Goal: Transaction & Acquisition: Purchase product/service

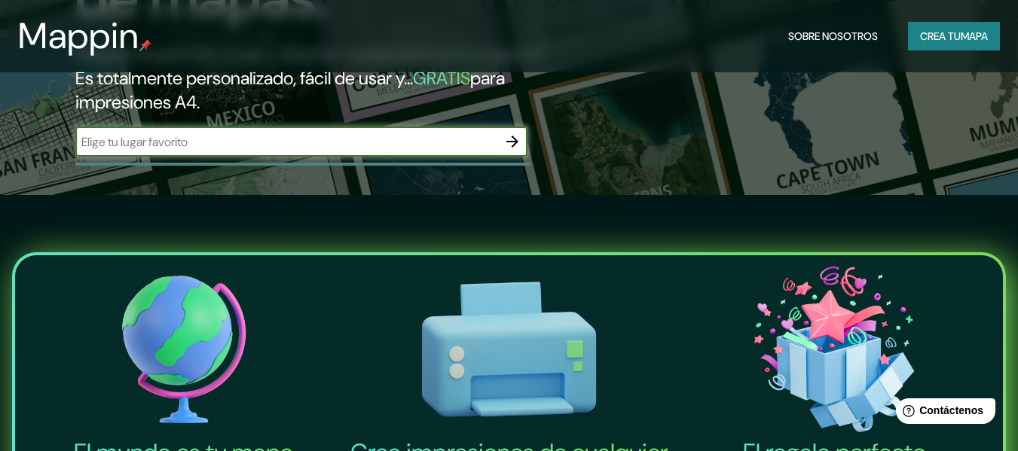
scroll to position [259, 0]
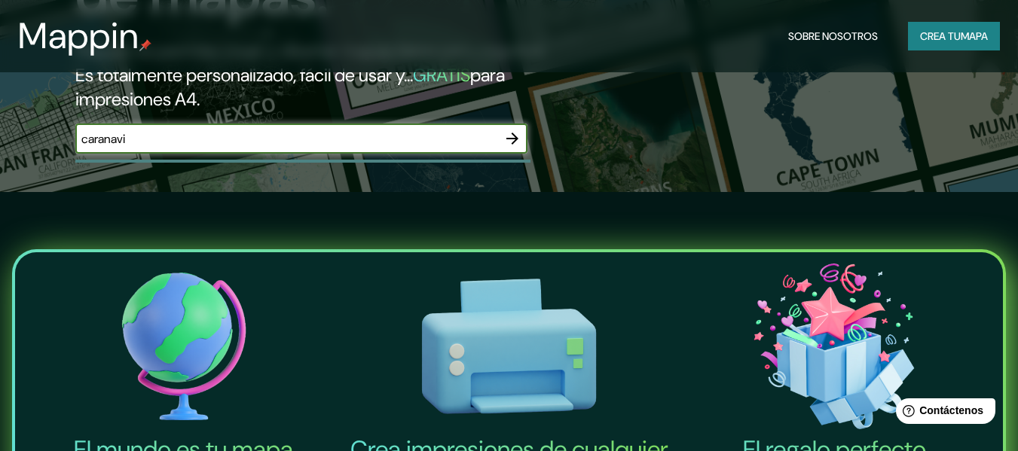
type input "caranavi"
click at [516, 140] on icon "button" at bounding box center [512, 139] width 12 height 12
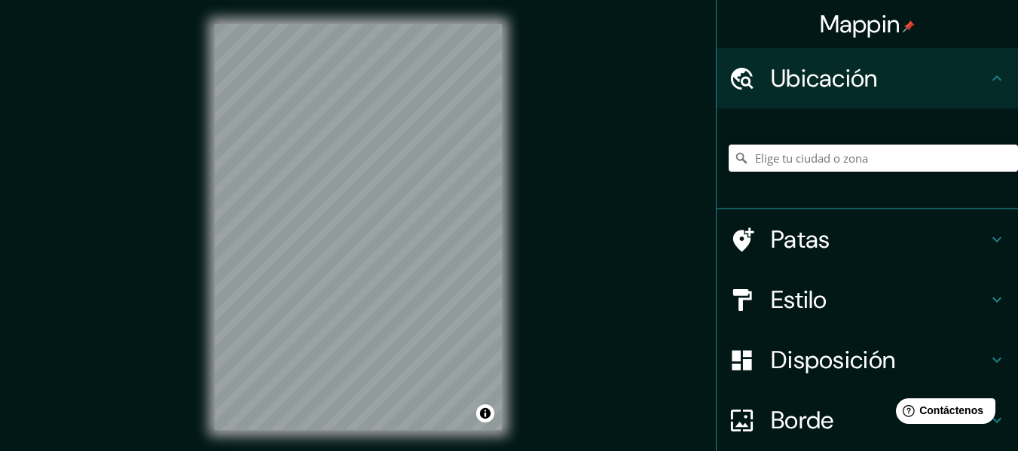
click at [518, 324] on div "© Mapbox © OpenStreetMap Improve this map" at bounding box center [358, 227] width 335 height 454
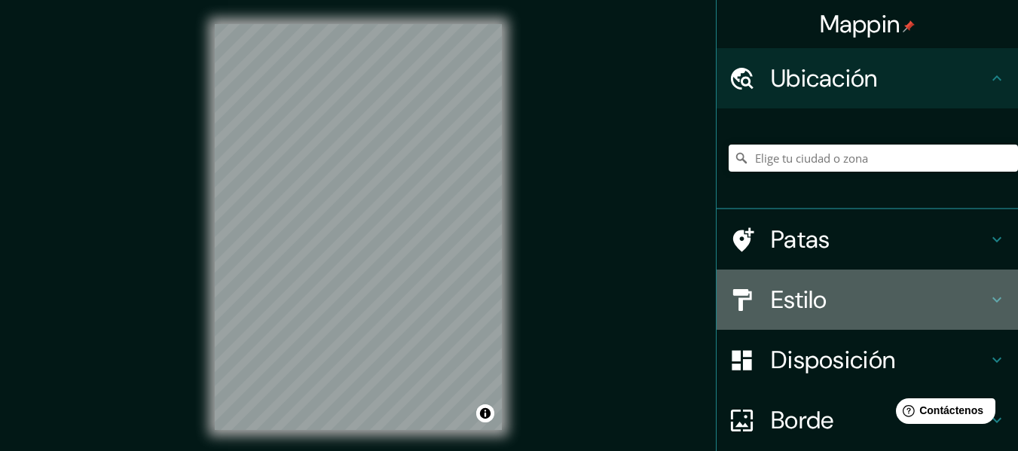
click at [818, 298] on h4 "Estilo" at bounding box center [879, 300] width 217 height 30
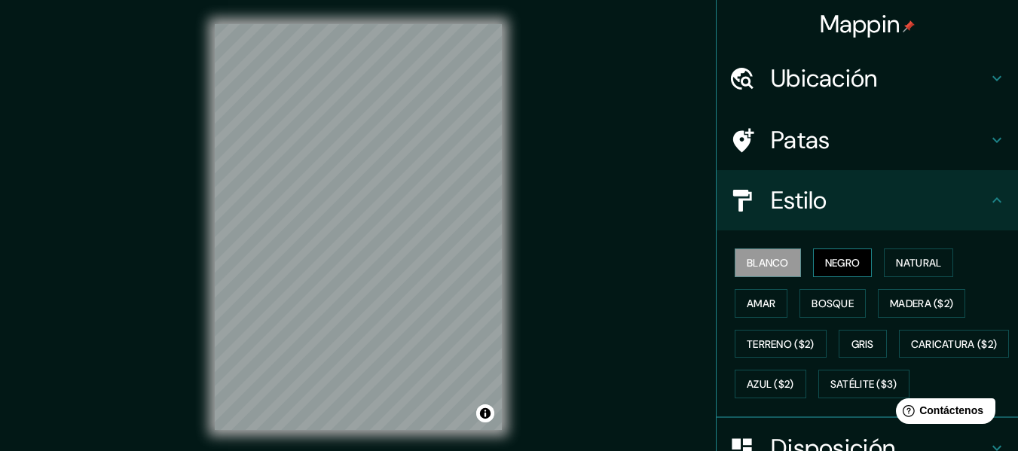
click at [855, 265] on button "Negro" at bounding box center [843, 263] width 60 height 29
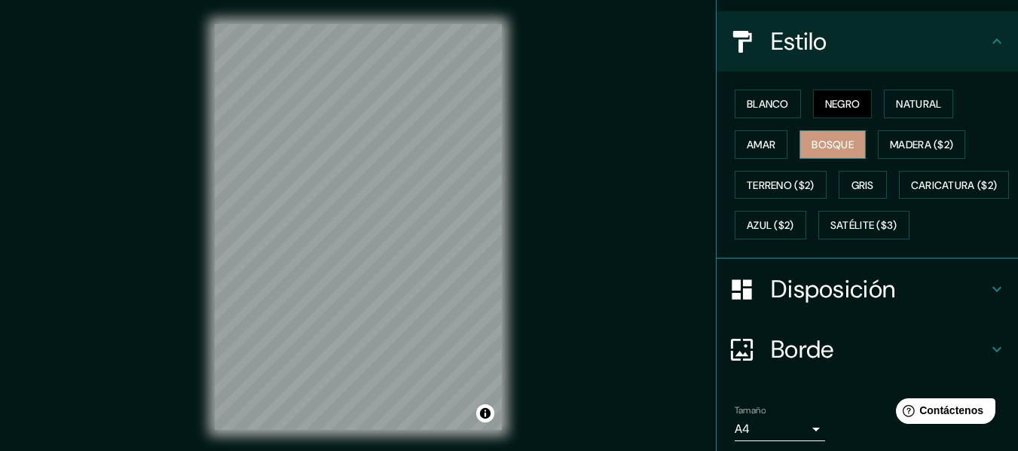
scroll to position [161, 0]
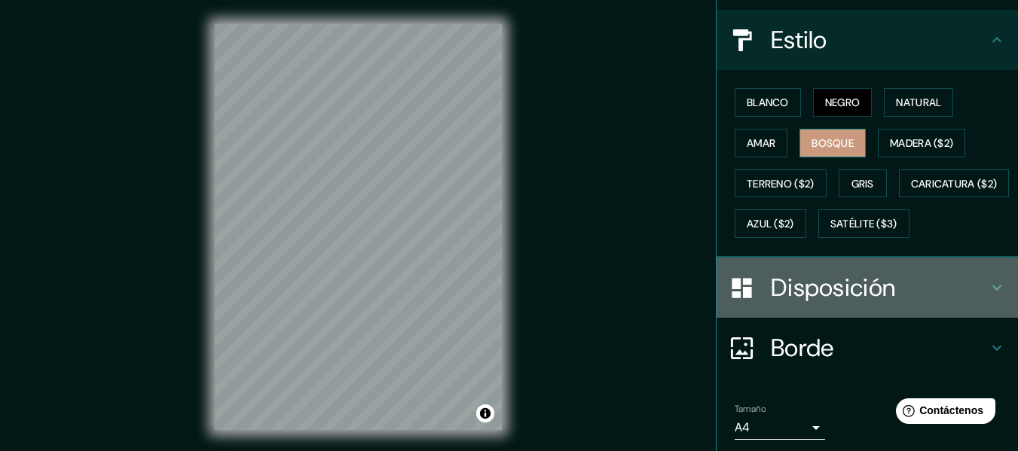
click at [807, 309] on div "Disposición" at bounding box center [867, 288] width 301 height 60
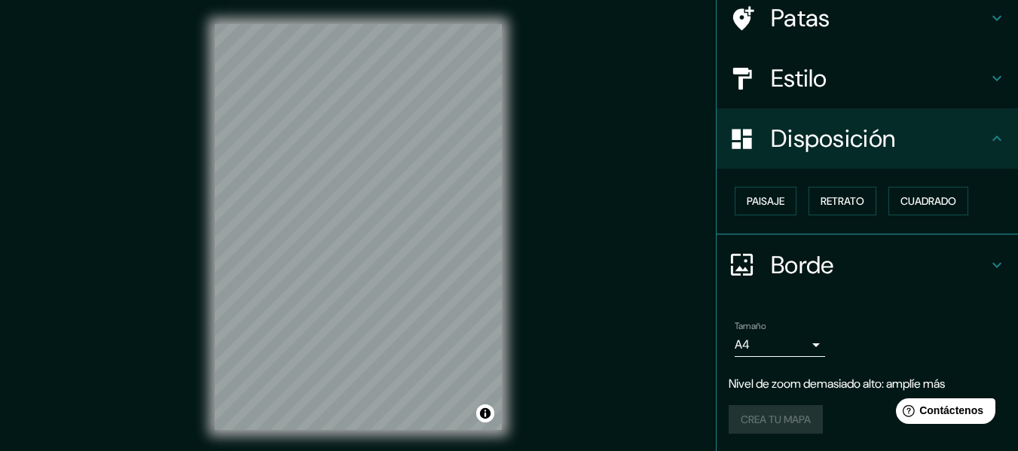
scroll to position [27, 0]
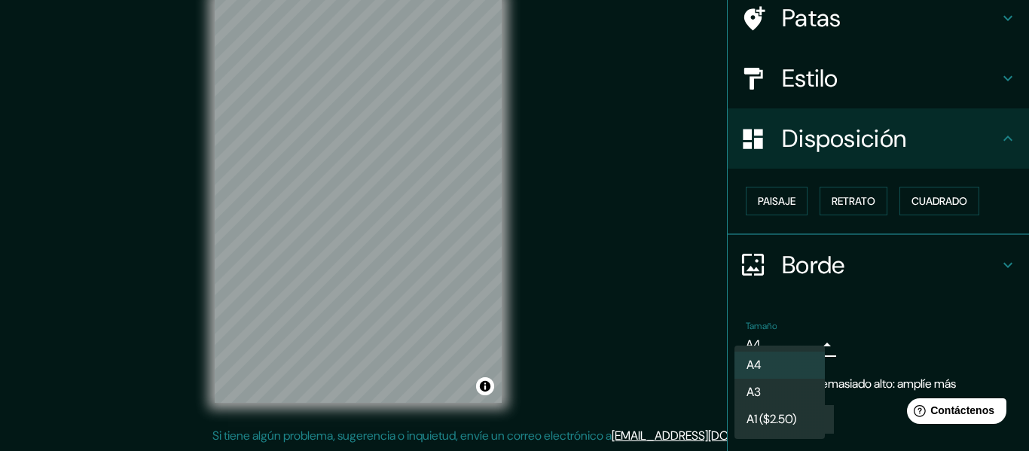
click at [743, 340] on body "Mappin Ubicación Patas Estilo Disposición Paisaje Retrato Cuadrado Borde Elige …" at bounding box center [514, 198] width 1029 height 451
click at [909, 334] on div at bounding box center [514, 225] width 1029 height 451
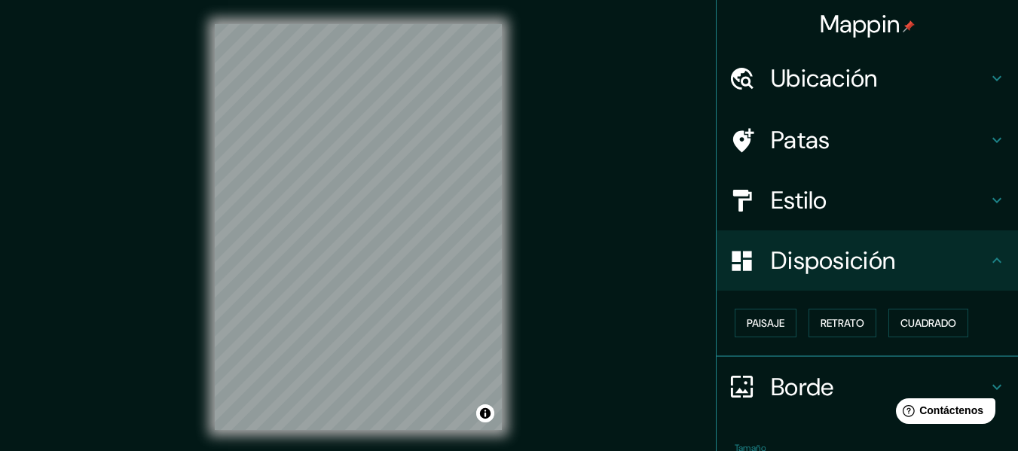
scroll to position [1, 0]
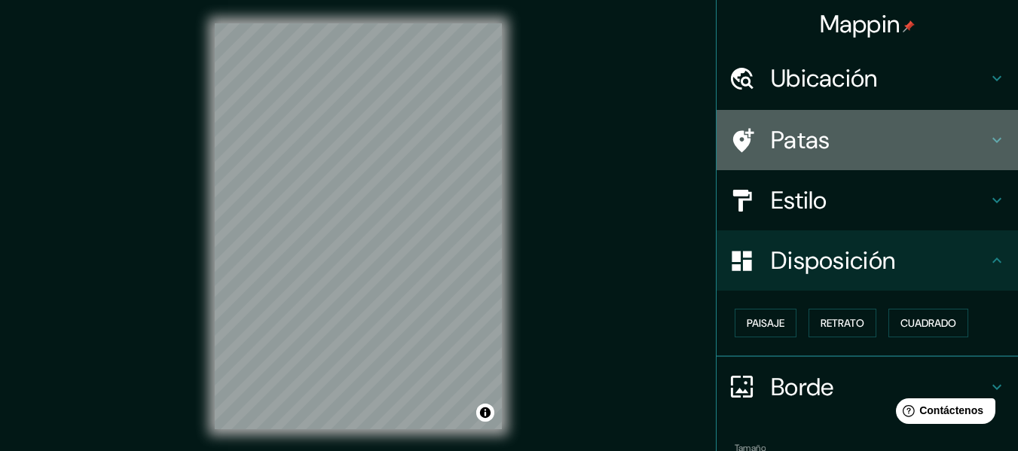
click at [876, 127] on h4 "Patas" at bounding box center [879, 140] width 217 height 30
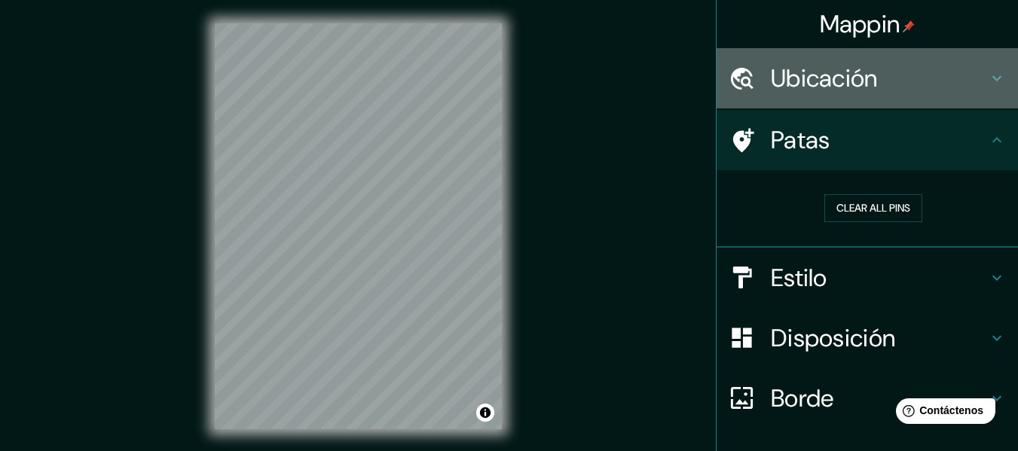
click at [824, 64] on font "Ubicación" at bounding box center [824, 79] width 107 height 32
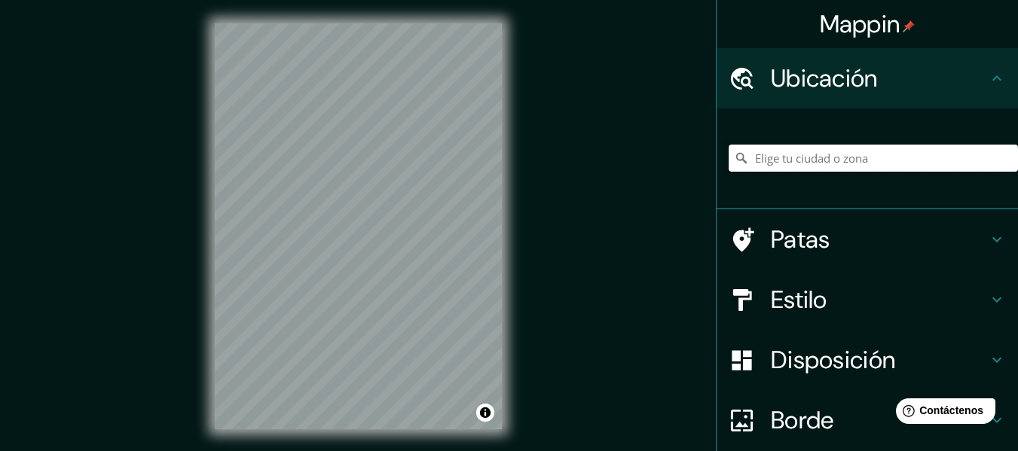
click at [792, 159] on input "Elige tu ciudad o zona" at bounding box center [873, 158] width 289 height 27
type input "Caranavi, Departamento de La Paz, Bolivia"
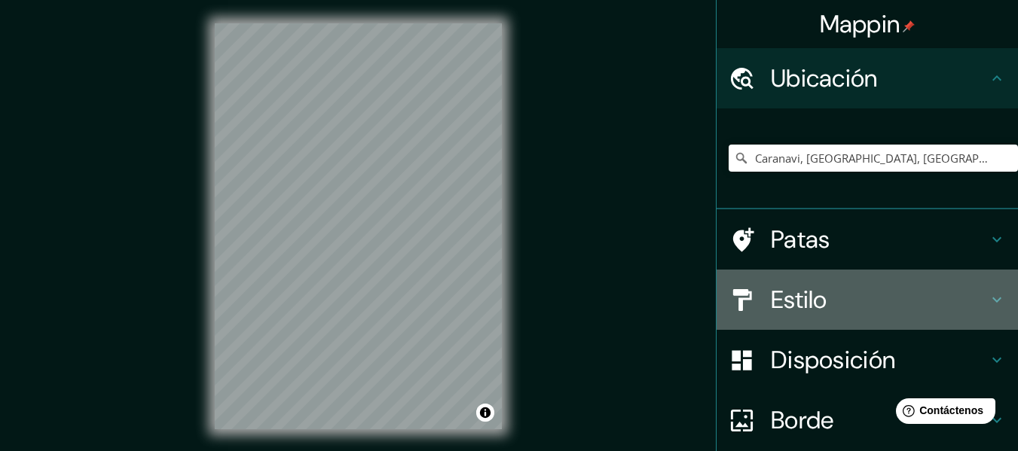
click at [852, 316] on div "Estilo" at bounding box center [867, 300] width 301 height 60
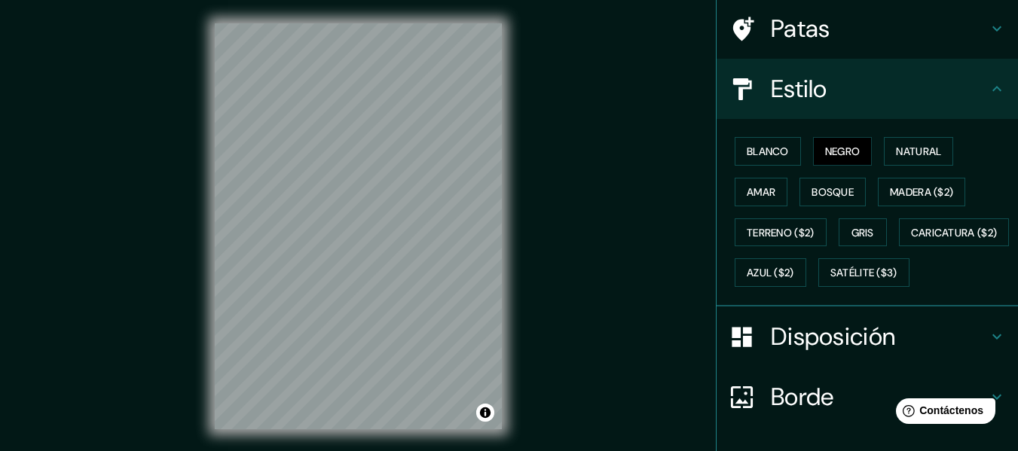
scroll to position [121, 0]
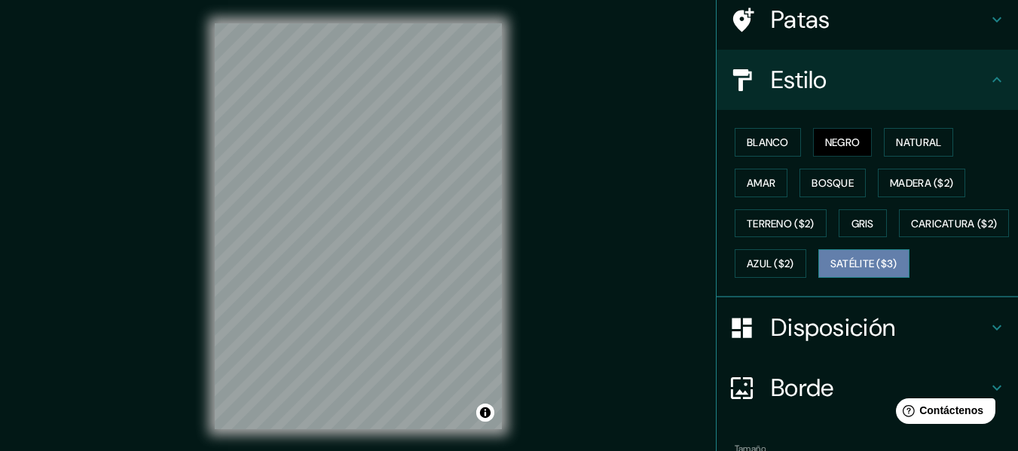
click at [831, 271] on font "Satélite ($3)" at bounding box center [864, 265] width 67 height 14
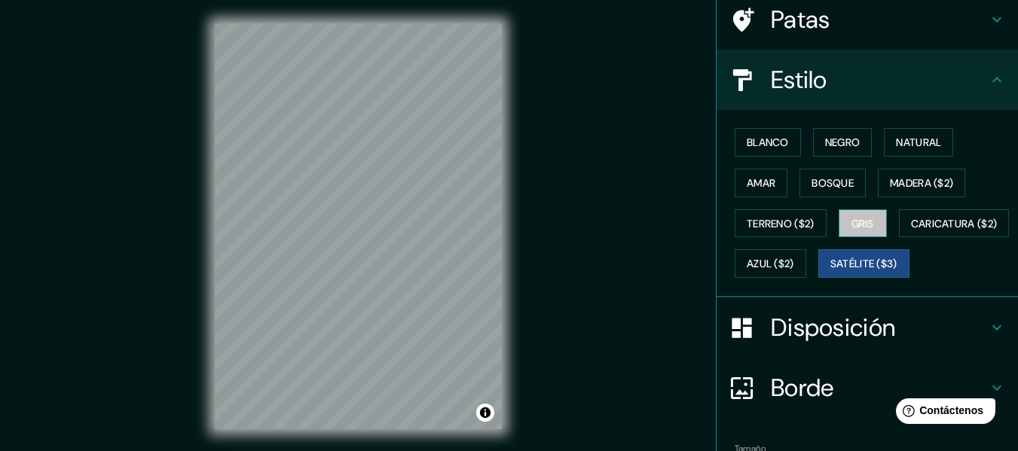
click at [874, 225] on button "Gris" at bounding box center [863, 224] width 48 height 29
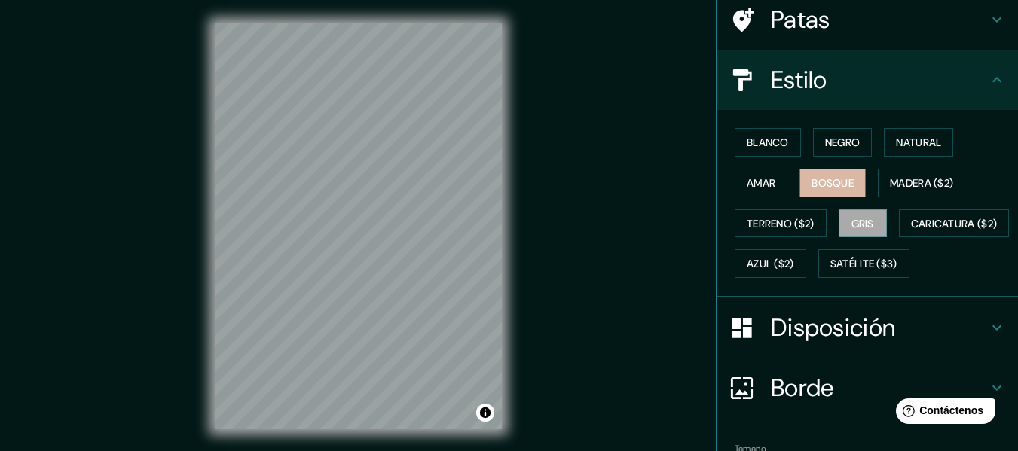
click at [830, 184] on font "Bosque" at bounding box center [833, 183] width 42 height 14
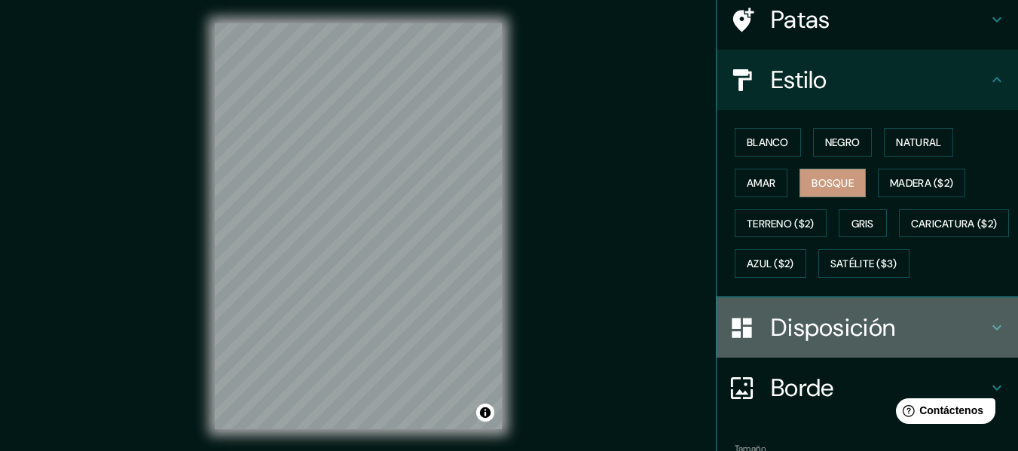
click at [791, 344] on font "Disposición" at bounding box center [833, 328] width 124 height 32
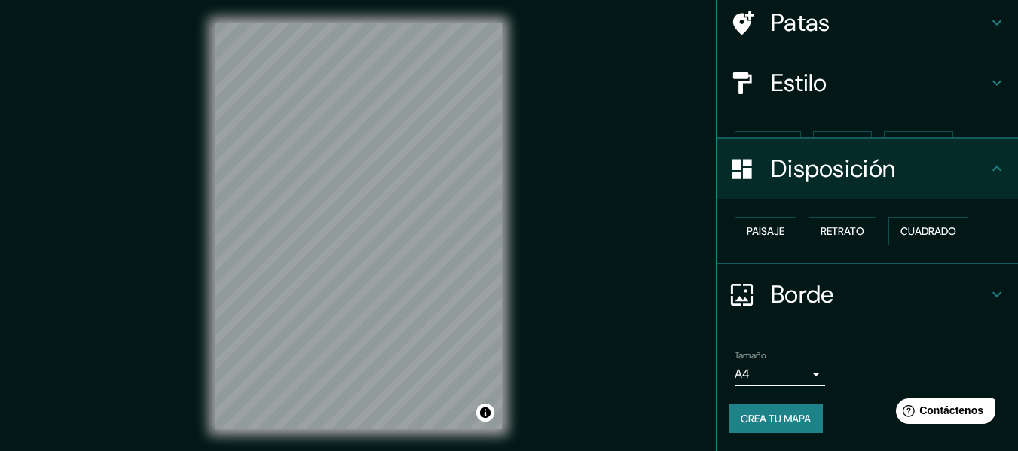
scroll to position [92, 0]
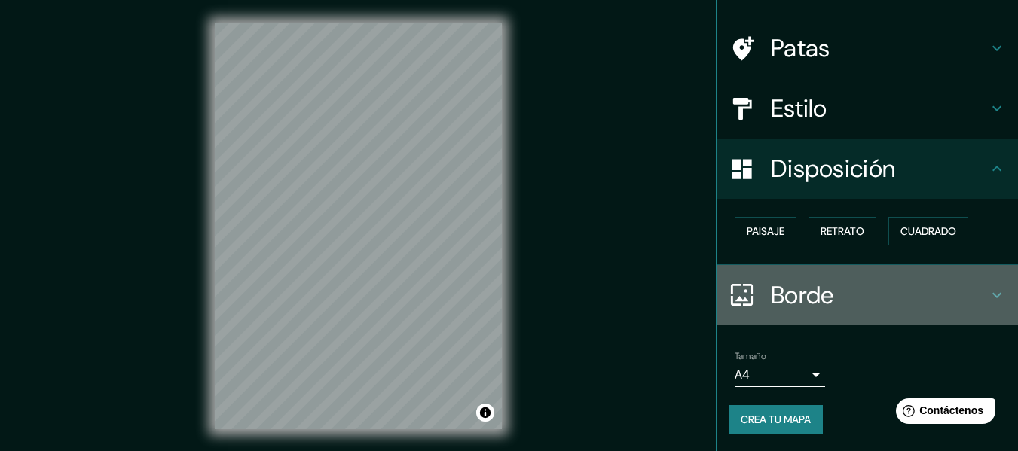
click at [931, 286] on h4 "Borde" at bounding box center [879, 295] width 217 height 30
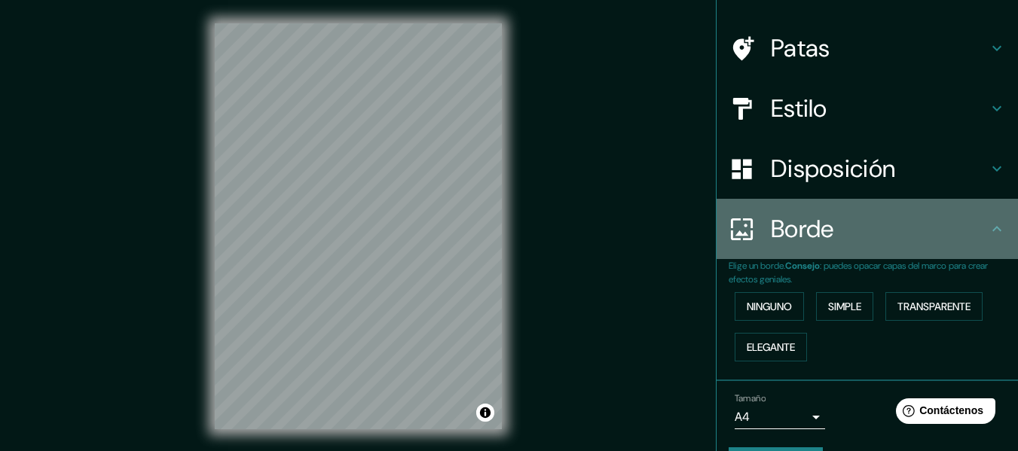
click at [949, 220] on h4 "Borde" at bounding box center [879, 229] width 217 height 30
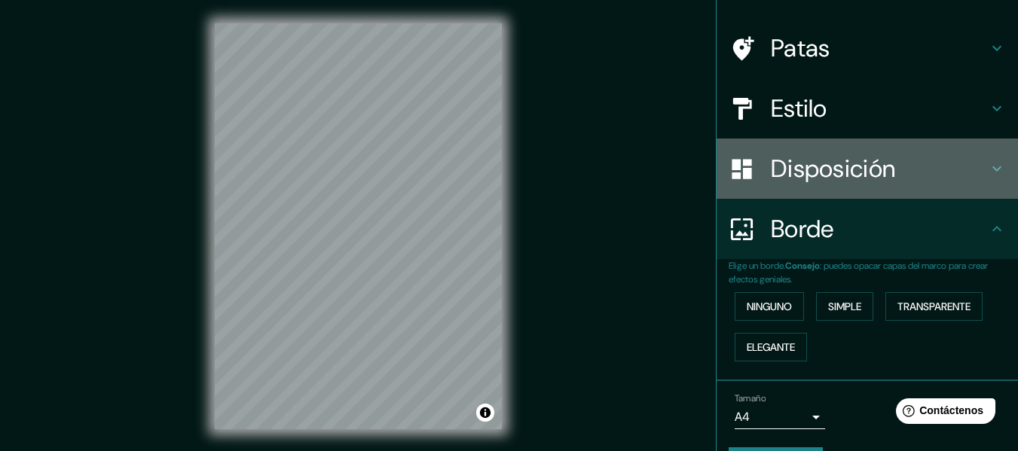
click at [928, 181] on h4 "Disposición" at bounding box center [879, 169] width 217 height 30
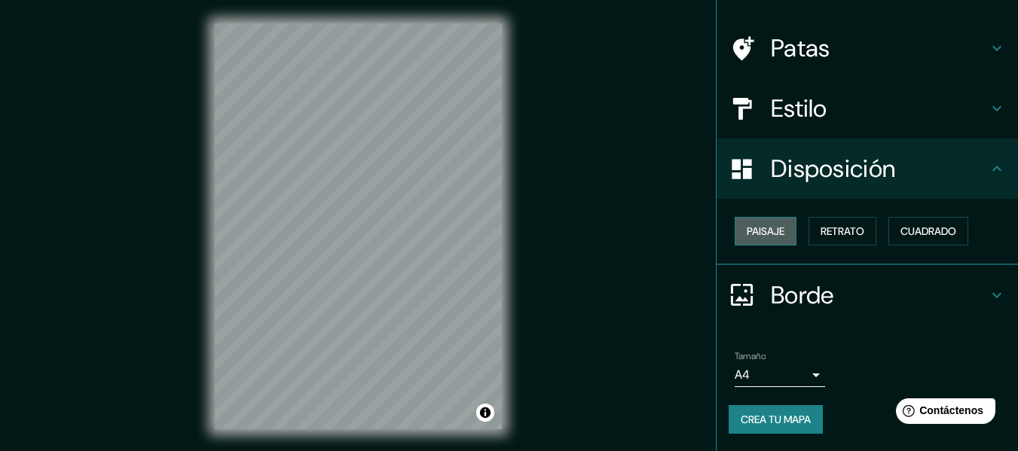
click at [750, 234] on font "Paisaje" at bounding box center [766, 232] width 38 height 14
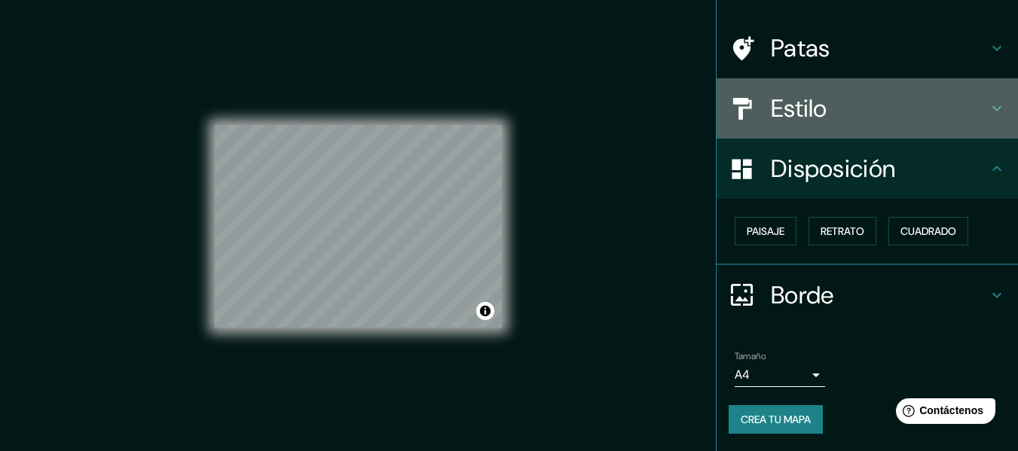
click at [838, 114] on h4 "Estilo" at bounding box center [879, 108] width 217 height 30
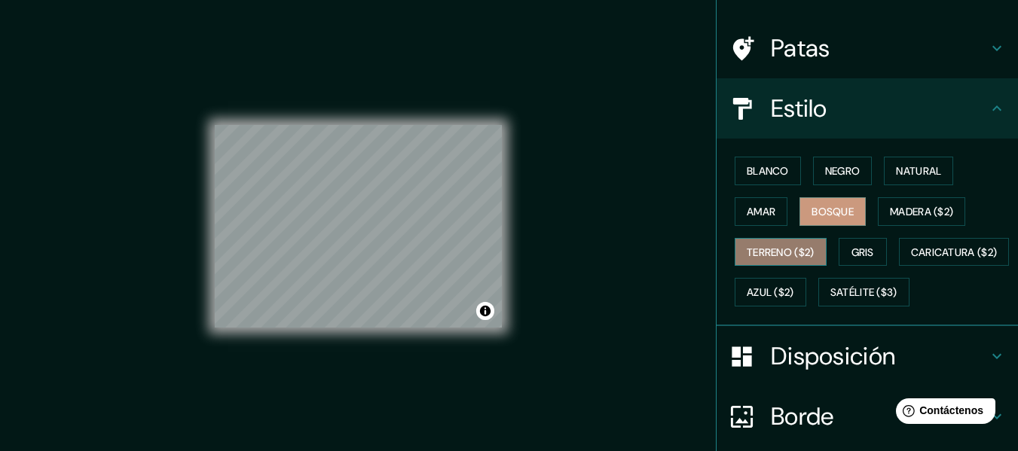
click at [799, 255] on font "Terreno ($2)" at bounding box center [781, 253] width 68 height 14
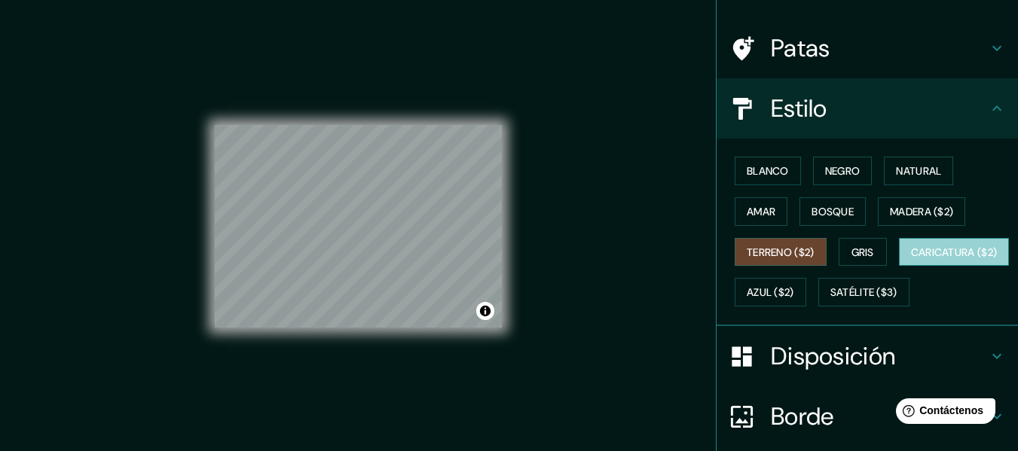
click at [911, 259] on font "Caricatura ($2)" at bounding box center [954, 253] width 87 height 14
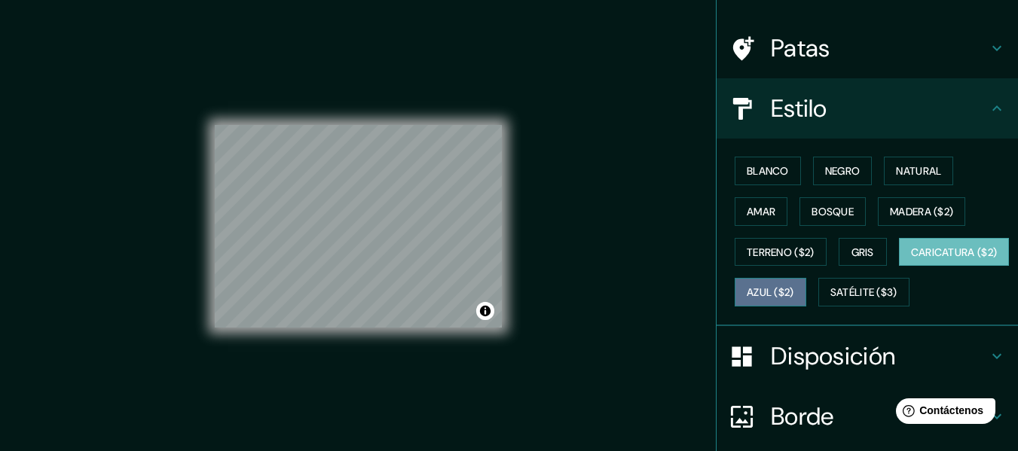
click at [794, 288] on font "Azul ($2)" at bounding box center [770, 293] width 47 height 14
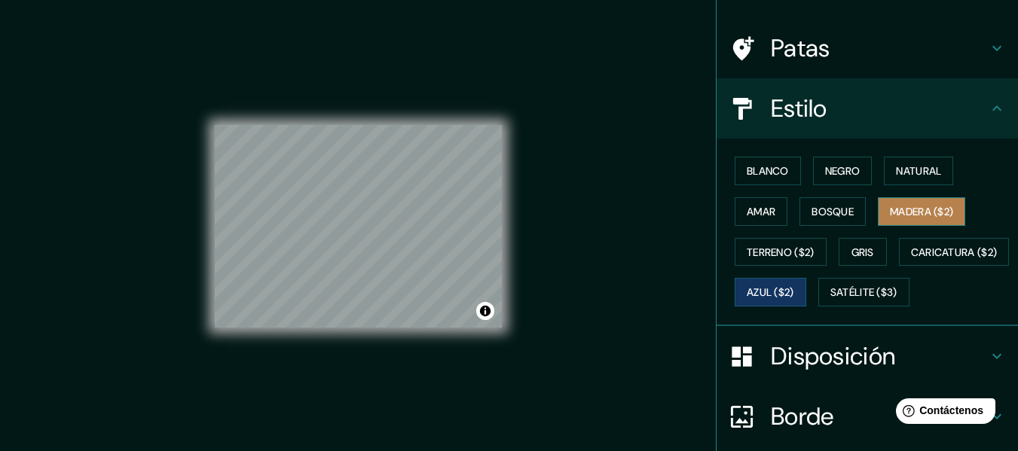
click at [914, 210] on font "Madera ($2)" at bounding box center [921, 212] width 63 height 14
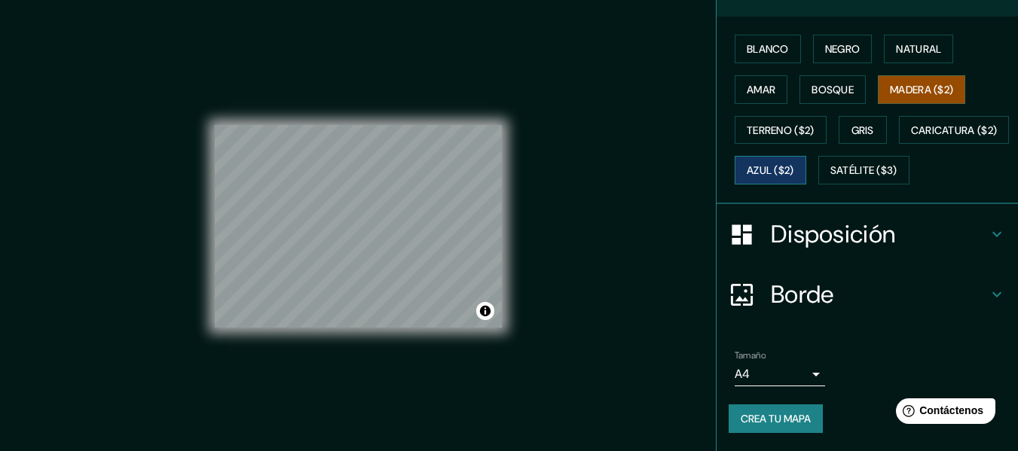
scroll to position [27, 0]
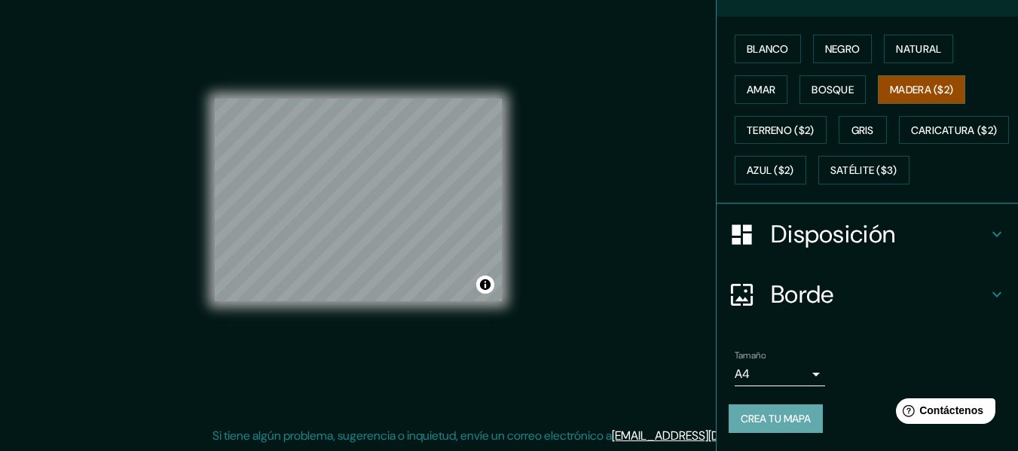
click at [753, 415] on font "Crea tu mapa" at bounding box center [776, 419] width 70 height 14
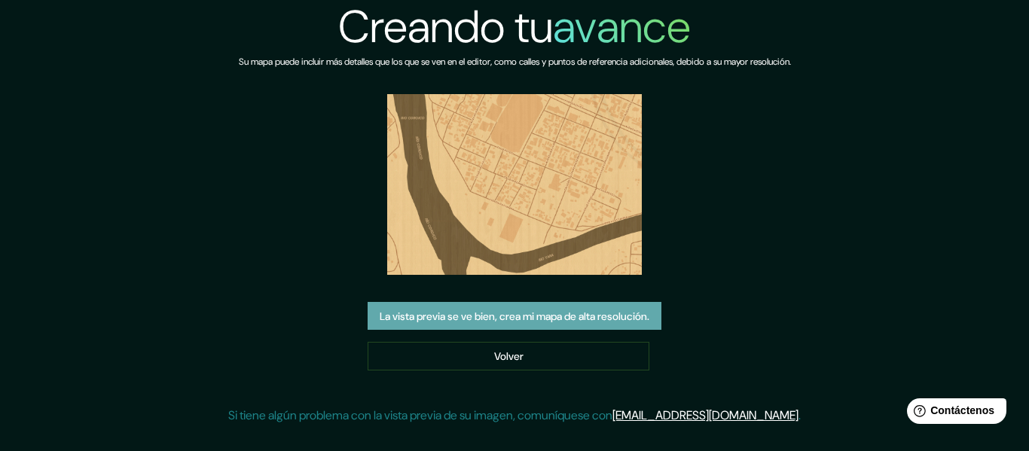
click at [619, 317] on font "La vista previa se ve bien, crea mi mapa de alta resolución." at bounding box center [515, 317] width 270 height 14
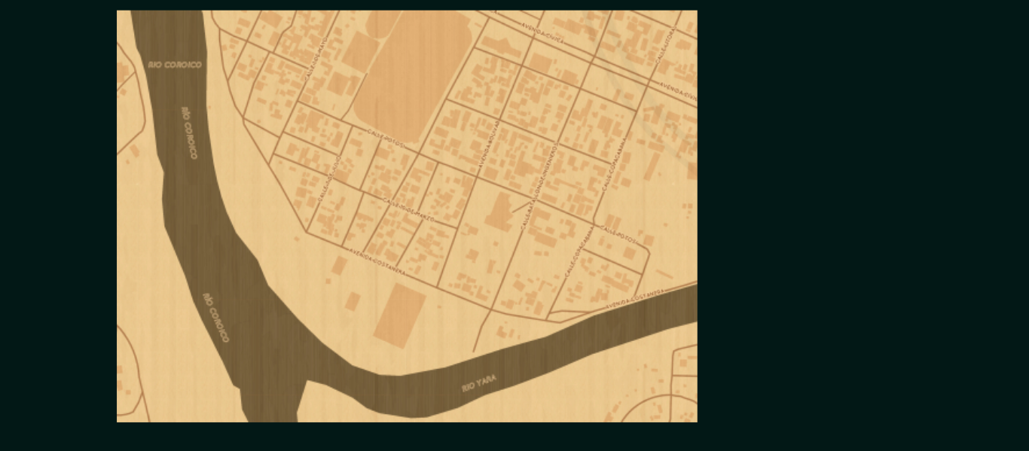
click at [659, 134] on div "Creando tu avance Su mapa puede incluir más detalles que los que se ven en el e…" at bounding box center [514, 218] width 573 height 437
